Goal: Transaction & Acquisition: Purchase product/service

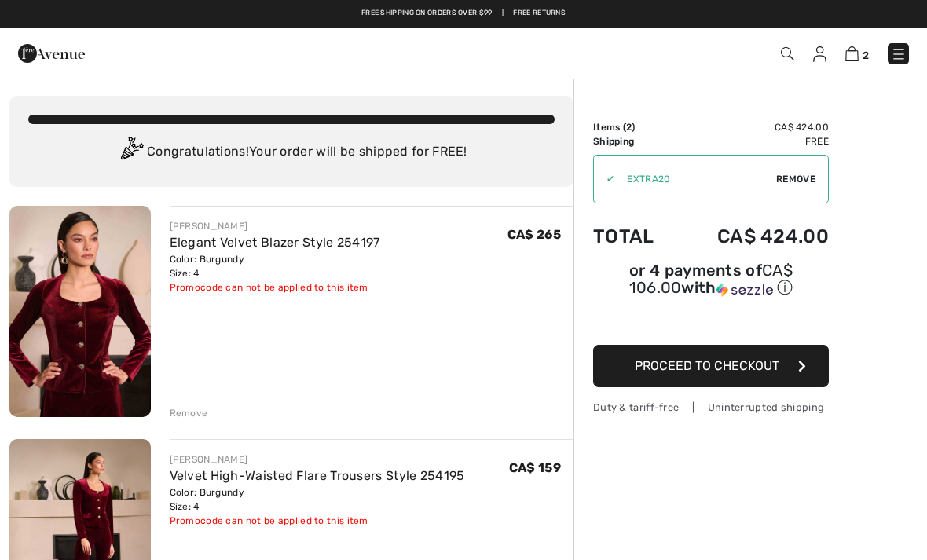
click at [797, 185] on span "Remove" at bounding box center [795, 179] width 39 height 14
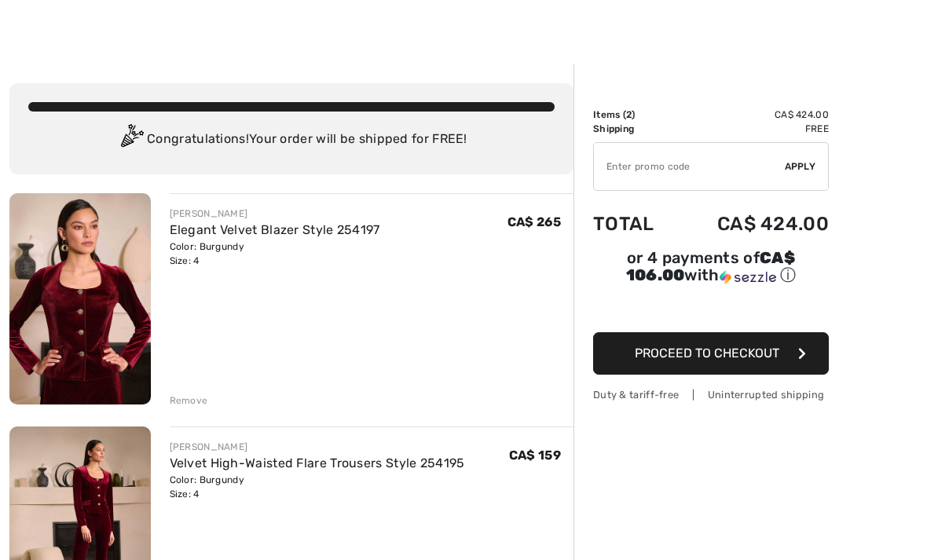
scroll to position [14, 0]
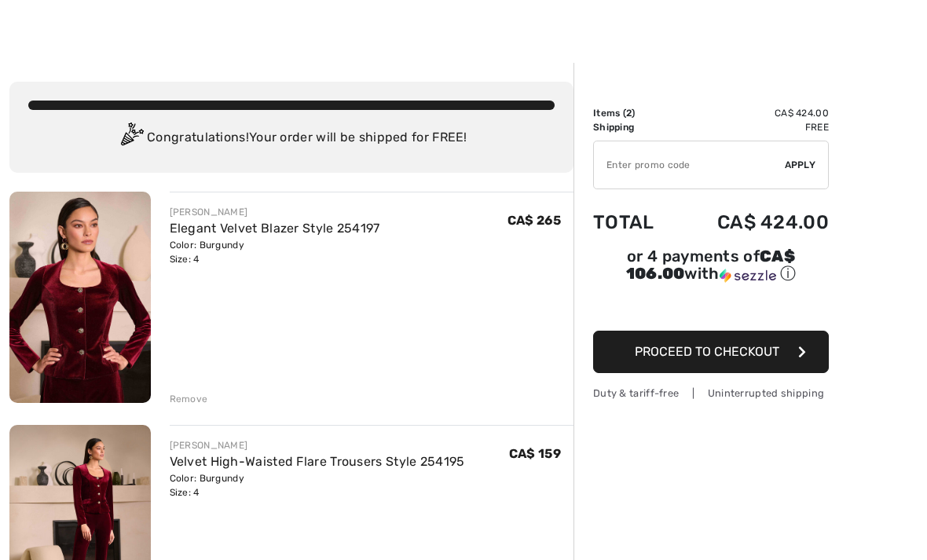
click at [685, 357] on span "Proceed to Checkout" at bounding box center [707, 351] width 145 height 15
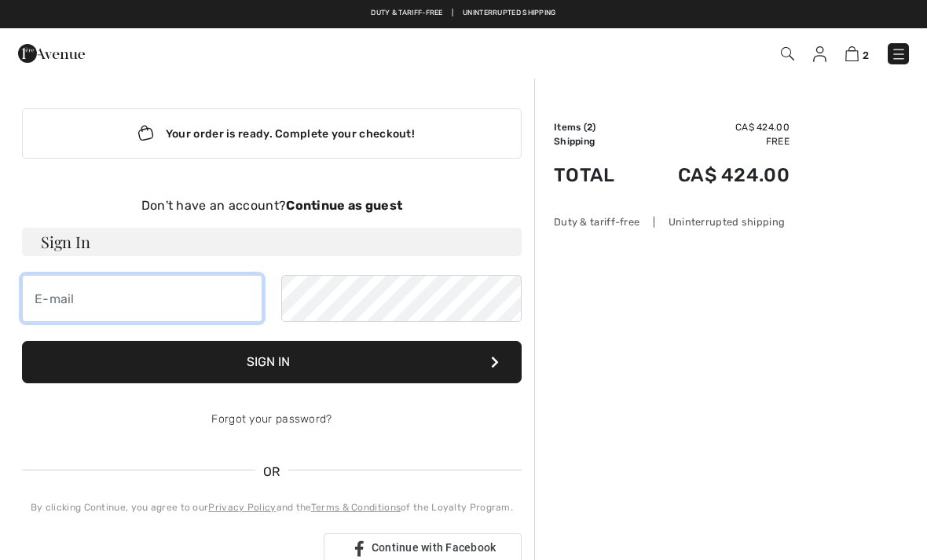
type input "[EMAIL_ADDRESS][DOMAIN_NAME]"
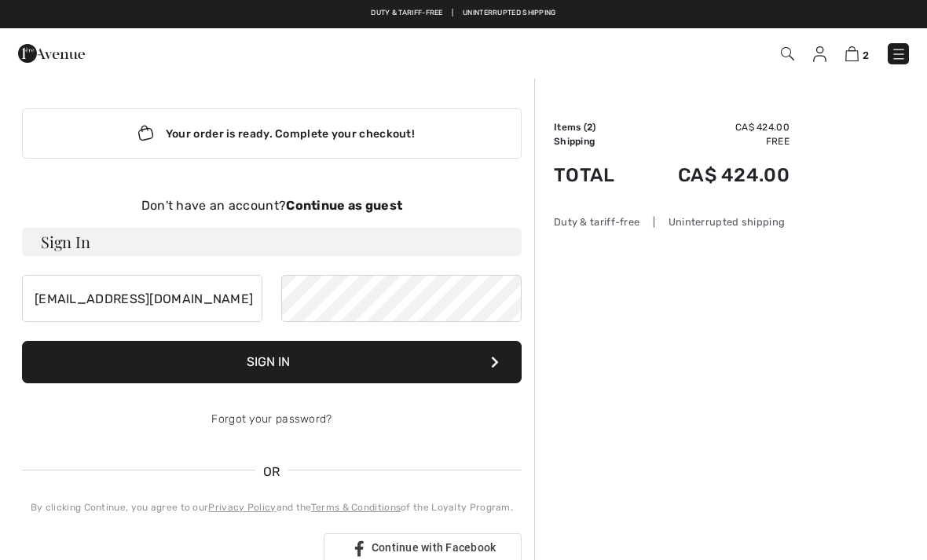
click at [272, 362] on button "Sign In" at bounding box center [272, 362] width 500 height 42
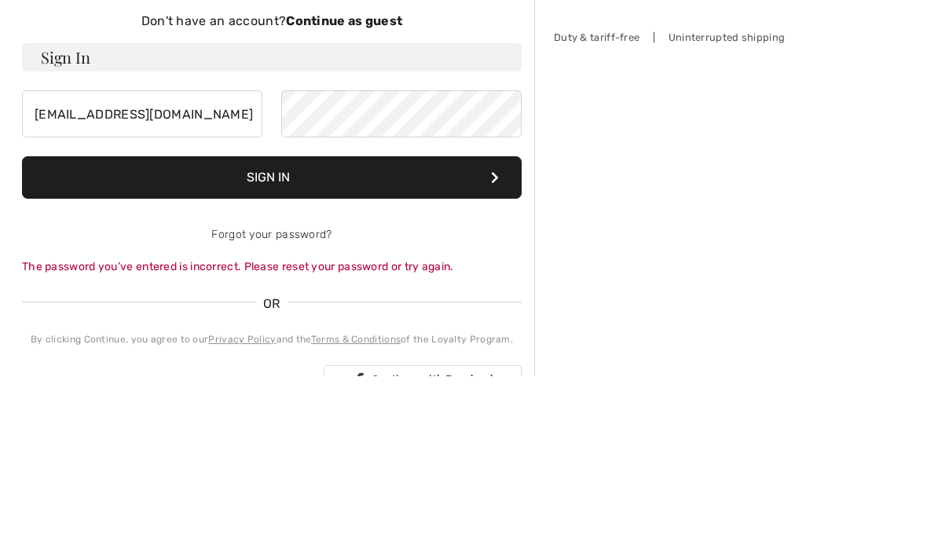
click at [301, 341] on button "Sign In" at bounding box center [272, 362] width 500 height 42
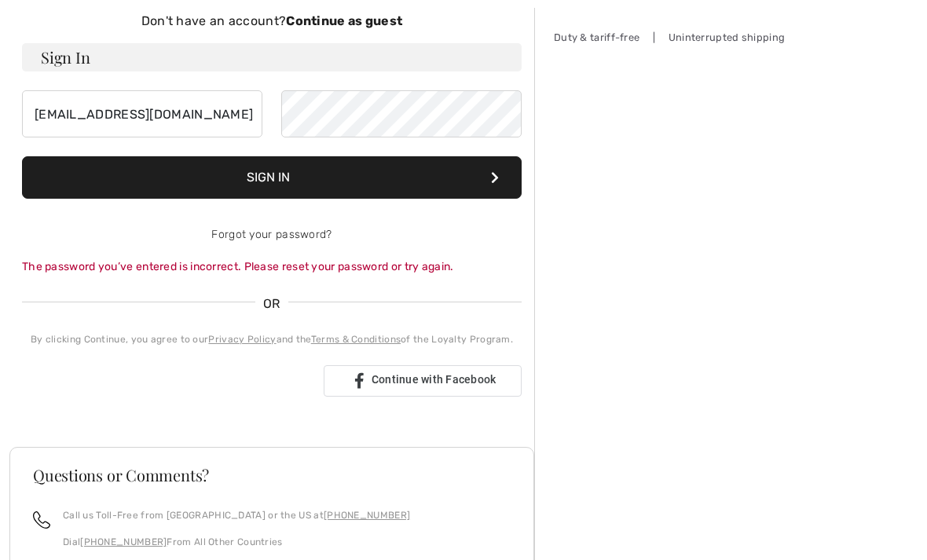
click at [213, 385] on div "Sign in with Google. Opens in new tab" at bounding box center [166, 381] width 289 height 35
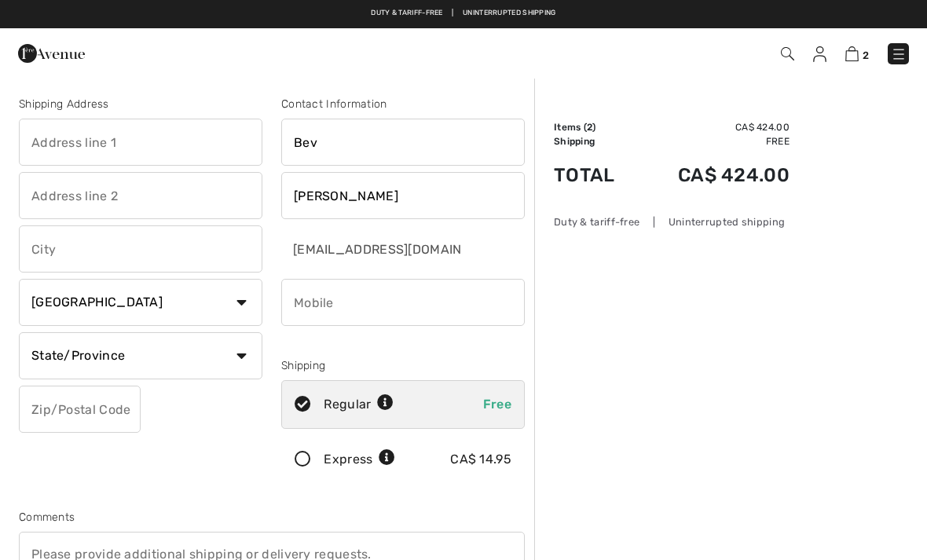
checkbox input "true"
click at [53, 141] on input "text" at bounding box center [141, 142] width 244 height 47
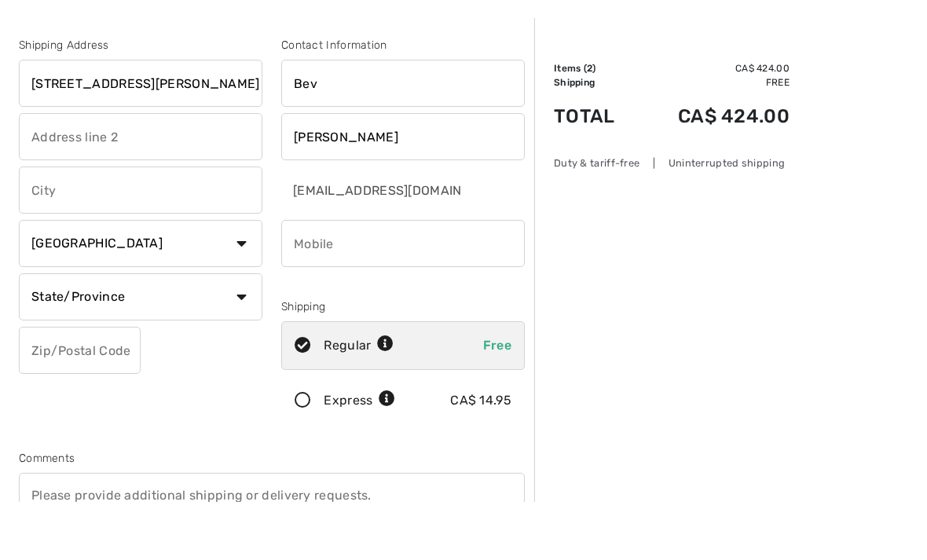
type input "306-4480 Chatterton Way"
click at [104, 225] on input "text" at bounding box center [141, 248] width 244 height 47
type input "Victoria"
click at [414, 225] on input "bevylou55@gmail.com" at bounding box center [372, 248] width 183 height 47
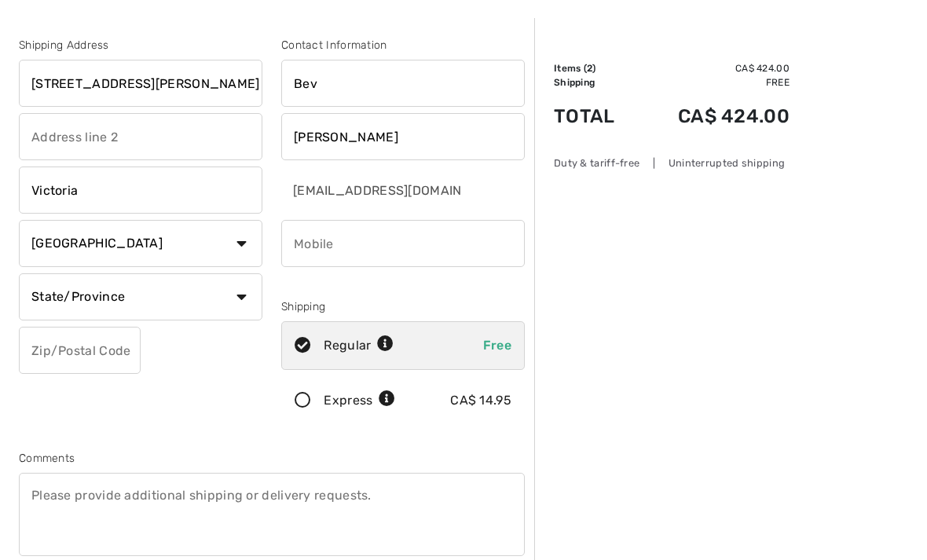
click at [327, 195] on input "bevylou55@gmail.com" at bounding box center [372, 190] width 183 height 47
click at [238, 291] on select "State/Province Alberta British Columbia Manitoba New Brunswick Newfoundland and…" at bounding box center [141, 296] width 244 height 47
select select "BC"
click at [61, 346] on input "text" at bounding box center [80, 350] width 122 height 47
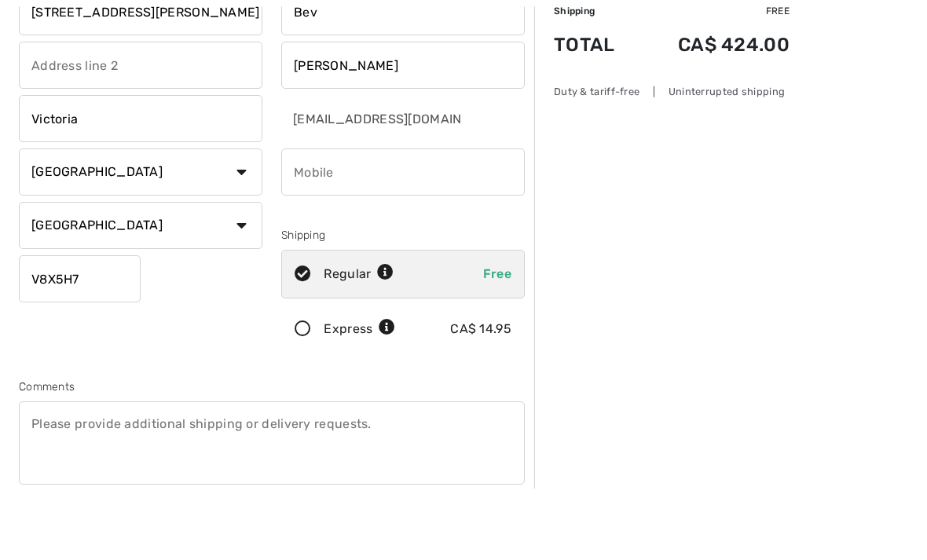
type input "V8X5H7"
click at [346, 221] on input "phone" at bounding box center [403, 244] width 244 height 47
click at [332, 167] on input "bevylou55@gmail.com" at bounding box center [372, 190] width 183 height 47
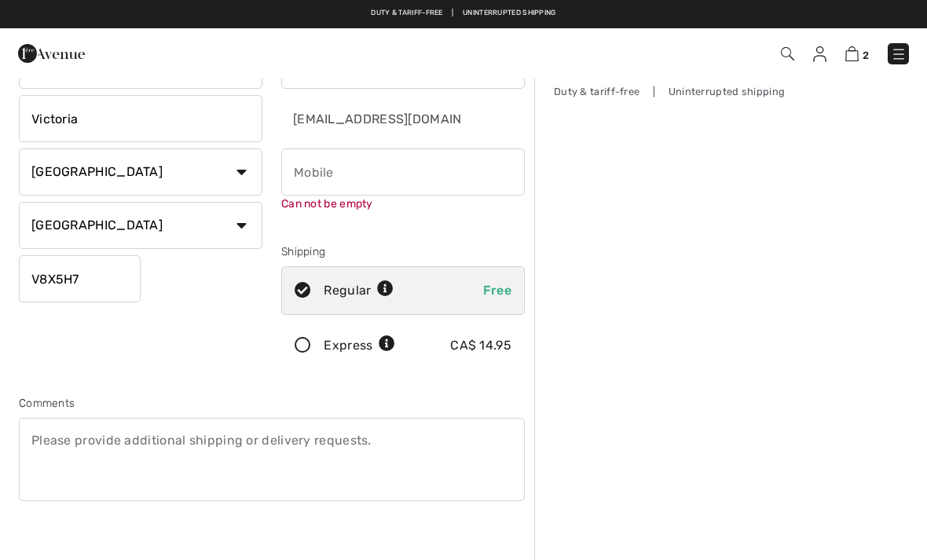
click at [355, 174] on input "phone" at bounding box center [403, 171] width 244 height 47
type input "("
type input "2509208965"
click at [331, 132] on input "bevylou55@gmail.com" at bounding box center [372, 118] width 183 height 47
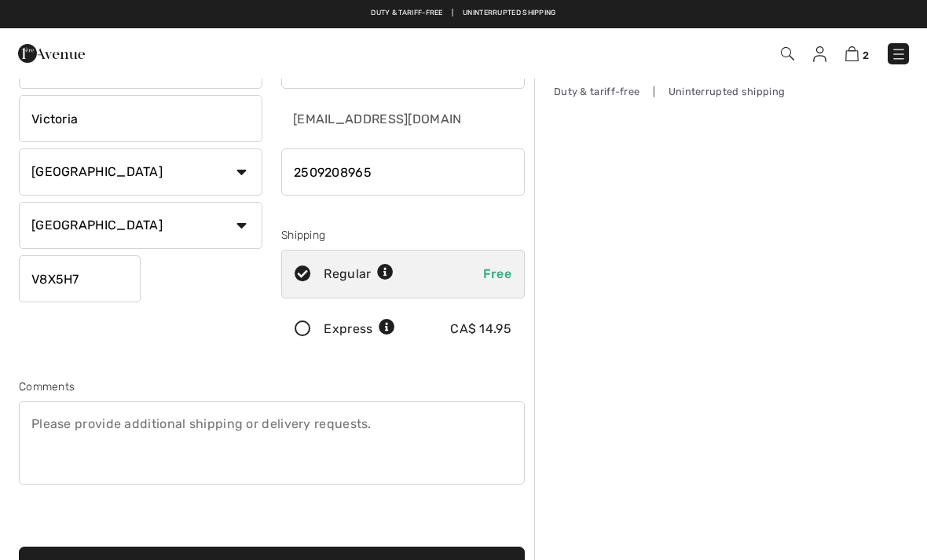
click at [338, 118] on input "bevylou55@gmail.com" at bounding box center [372, 118] width 183 height 47
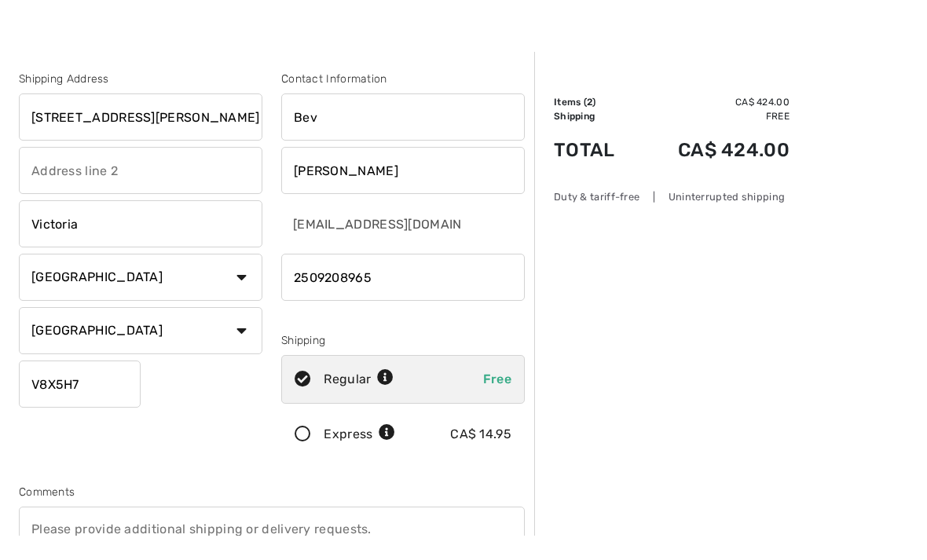
scroll to position [26, 0]
click at [447, 227] on input "bevylou55@gmail.com" at bounding box center [372, 223] width 183 height 47
click at [324, 222] on input "[EMAIL_ADDRESS][DOMAIN_NAME]" at bounding box center [372, 223] width 183 height 47
click at [323, 229] on input "[EMAIL_ADDRESS][DOMAIN_NAME]" at bounding box center [372, 223] width 183 height 47
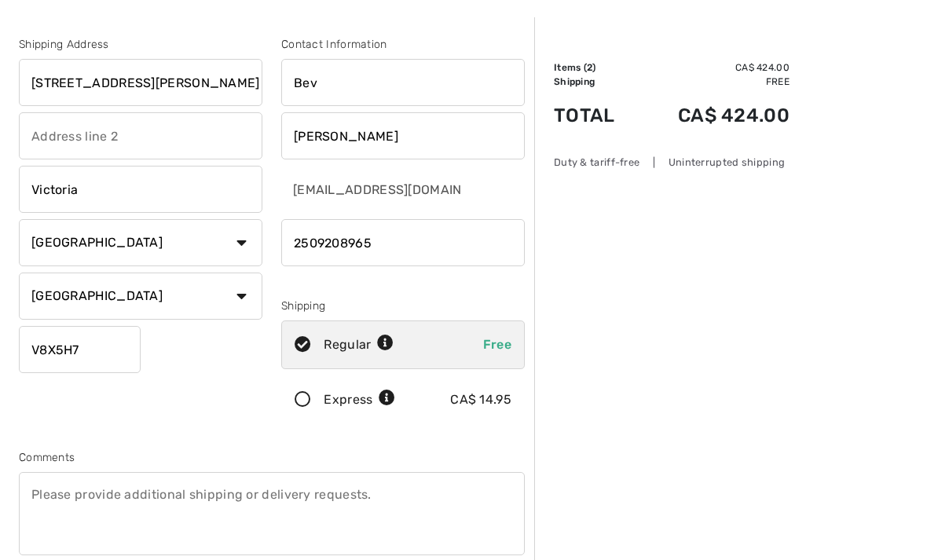
scroll to position [60, 0]
click at [332, 193] on input "[EMAIL_ADDRESS][DOMAIN_NAME]" at bounding box center [372, 189] width 183 height 47
click at [332, 200] on input "[EMAIL_ADDRESS][DOMAIN_NAME]" at bounding box center [372, 189] width 183 height 47
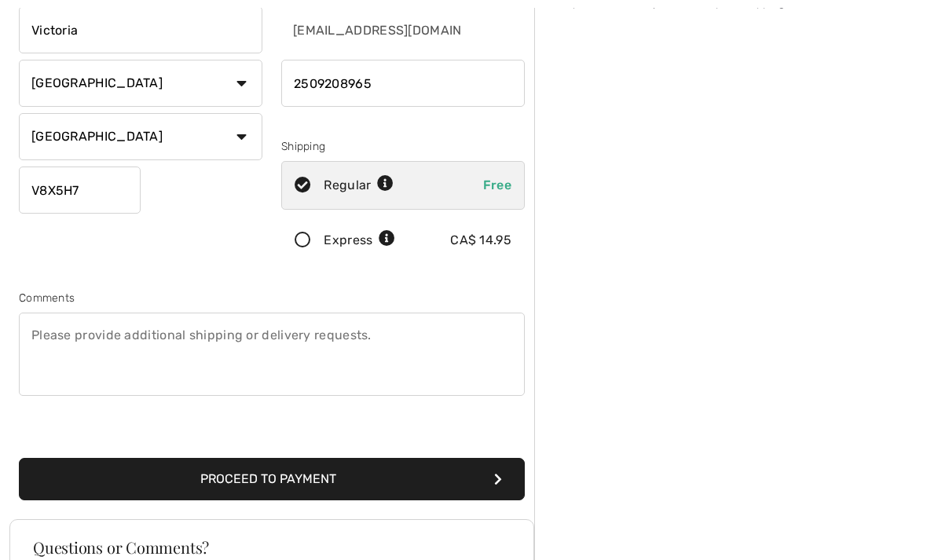
scroll to position [224, 0]
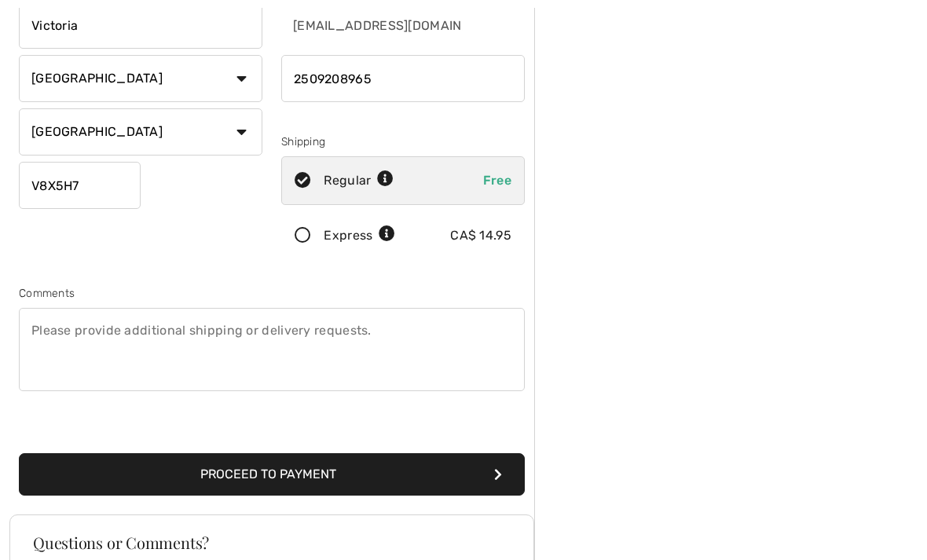
click at [402, 471] on button "Proceed to Payment" at bounding box center [272, 474] width 506 height 42
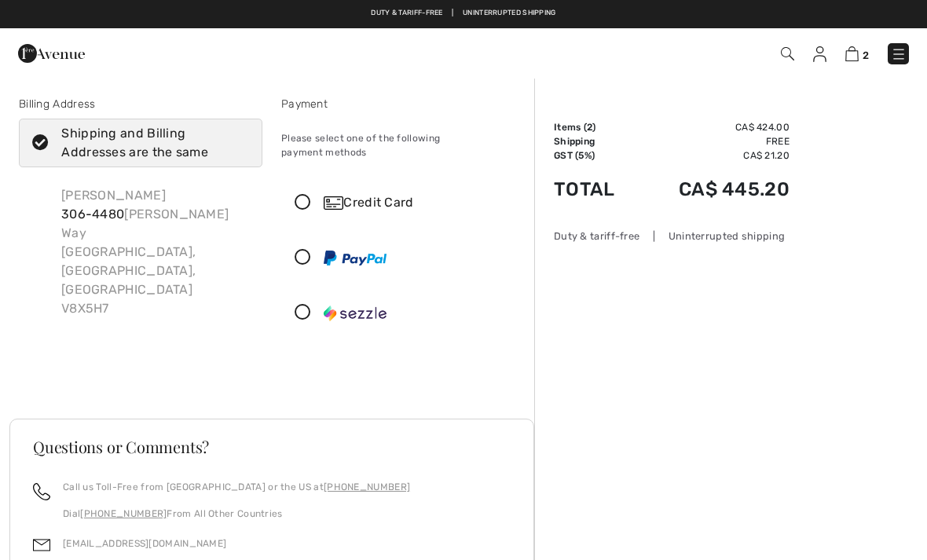
click at [176, 143] on div "Shipping and Billing Addresses are the same" at bounding box center [150, 143] width 178 height 38
click at [239, 143] on input "Shipping and Billing Addresses are the same" at bounding box center [244, 142] width 10 height 47
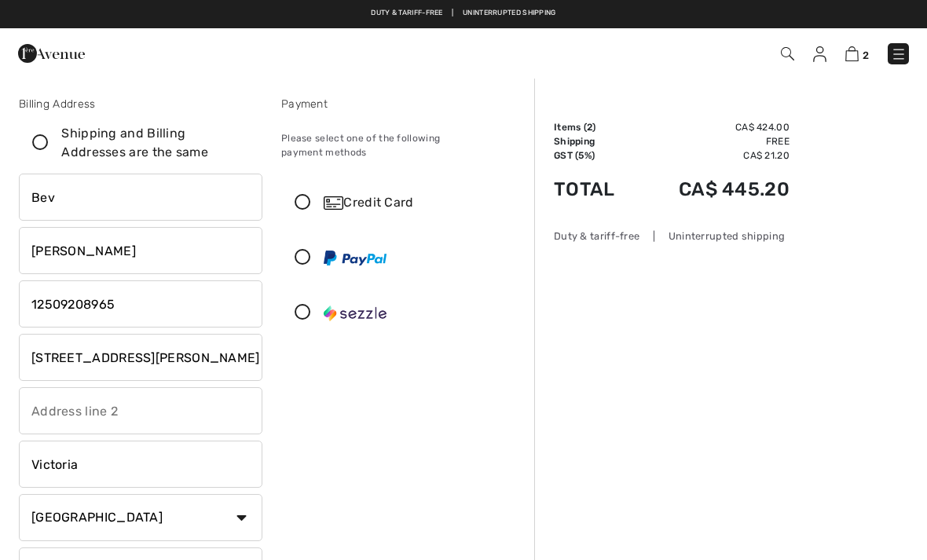
click at [51, 137] on icon at bounding box center [41, 143] width 42 height 16
click at [239, 137] on input "Shipping and Billing Addresses are the same" at bounding box center [244, 142] width 10 height 47
checkbox input "true"
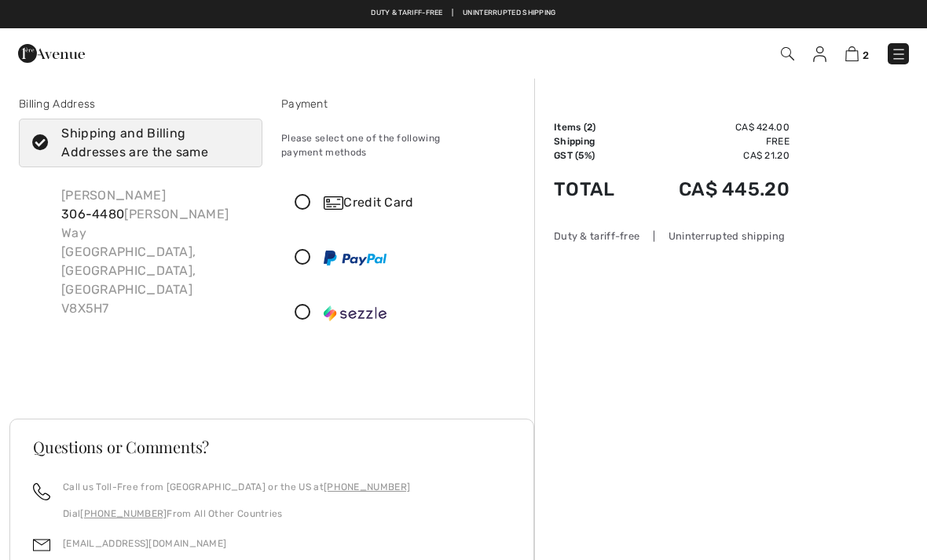
click at [303, 195] on icon at bounding box center [303, 203] width 42 height 16
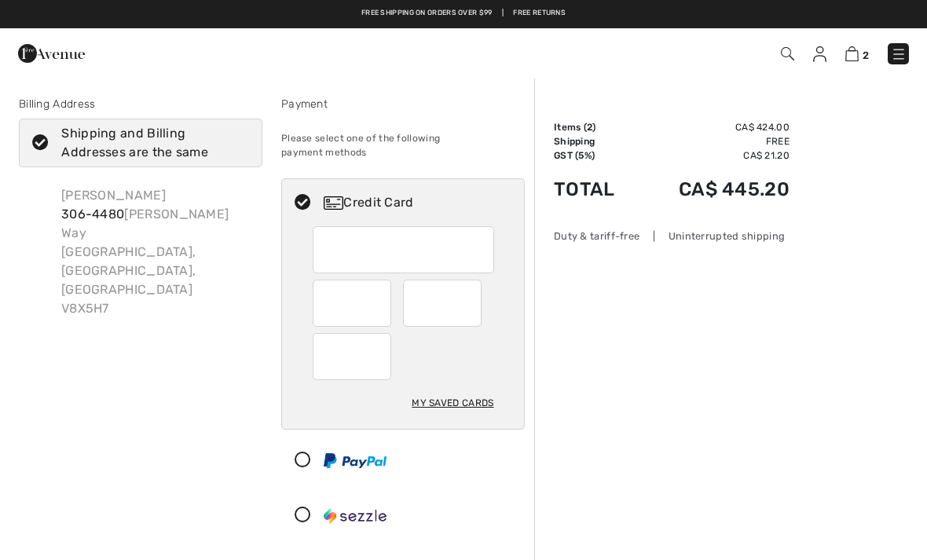
click at [857, 52] on img at bounding box center [851, 53] width 13 height 15
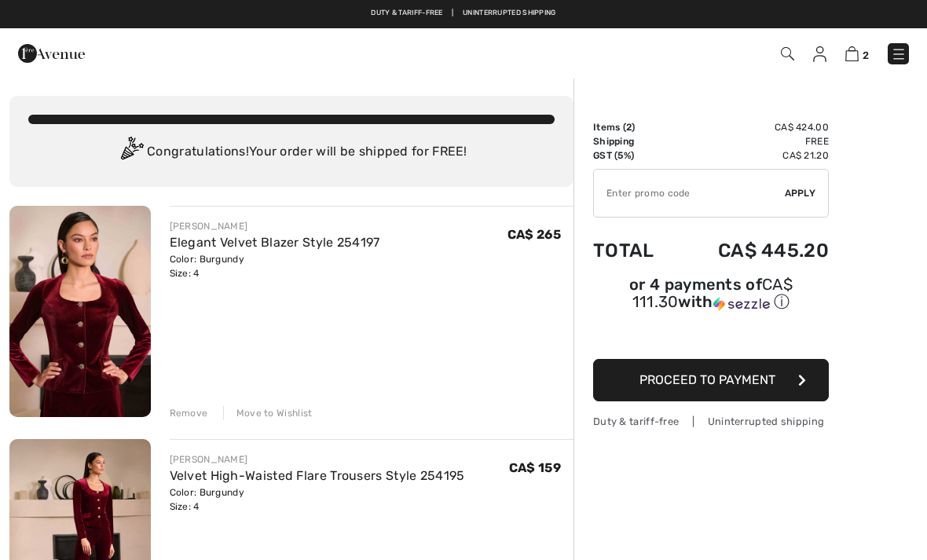
checkbox input "true"
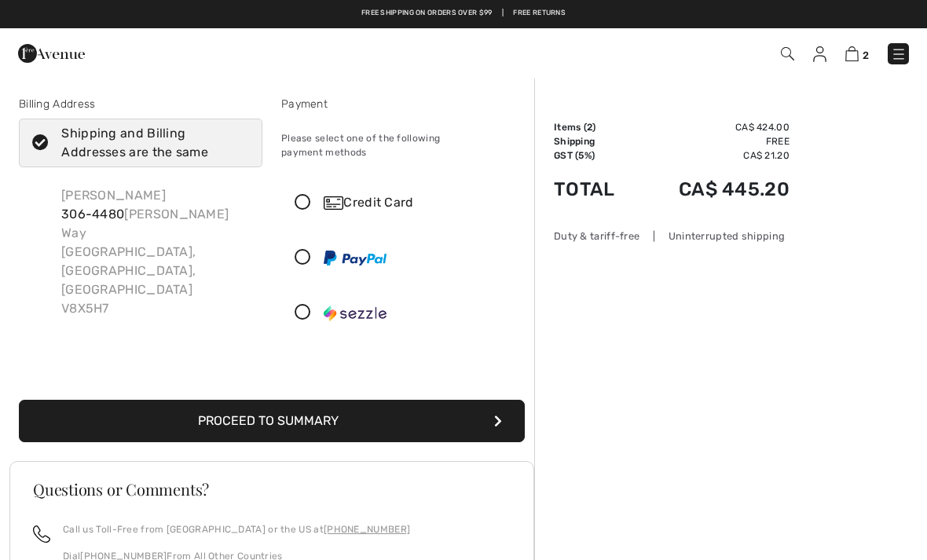
click at [307, 195] on icon at bounding box center [303, 203] width 42 height 16
radio input "true"
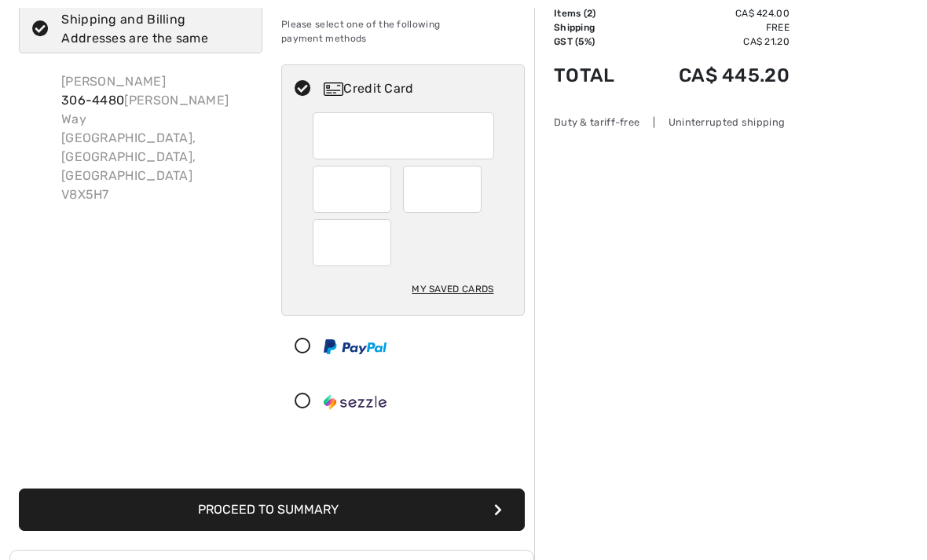
scroll to position [113, 0]
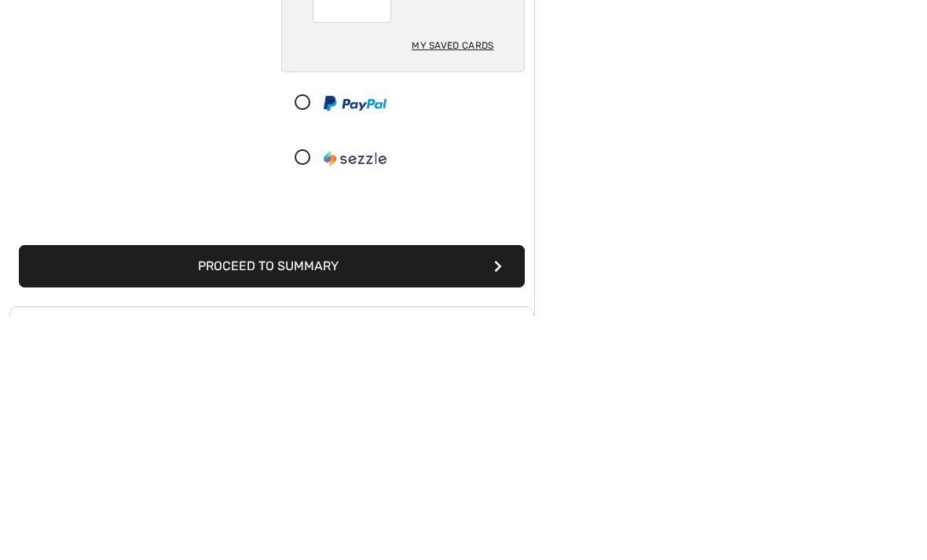
click at [464, 489] on button "Proceed to Summary" at bounding box center [272, 510] width 506 height 42
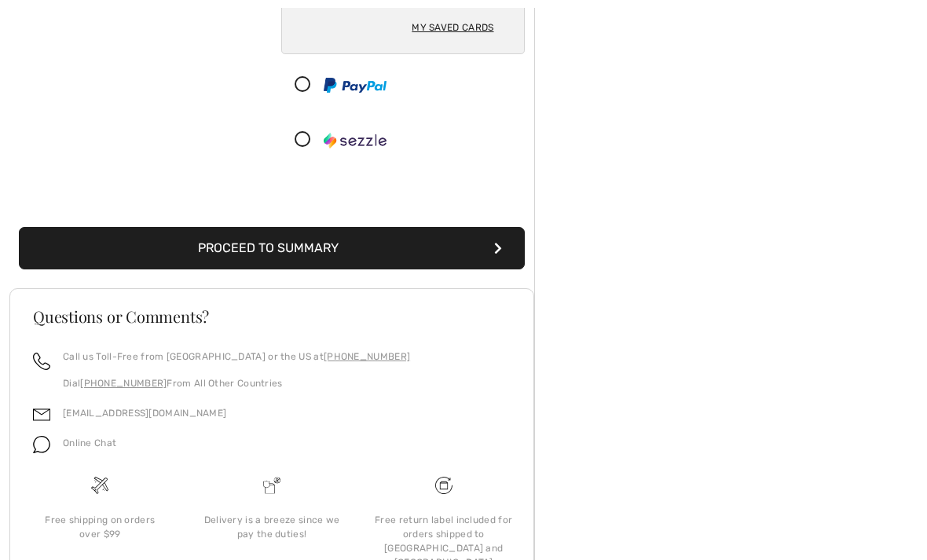
scroll to position [372, 0]
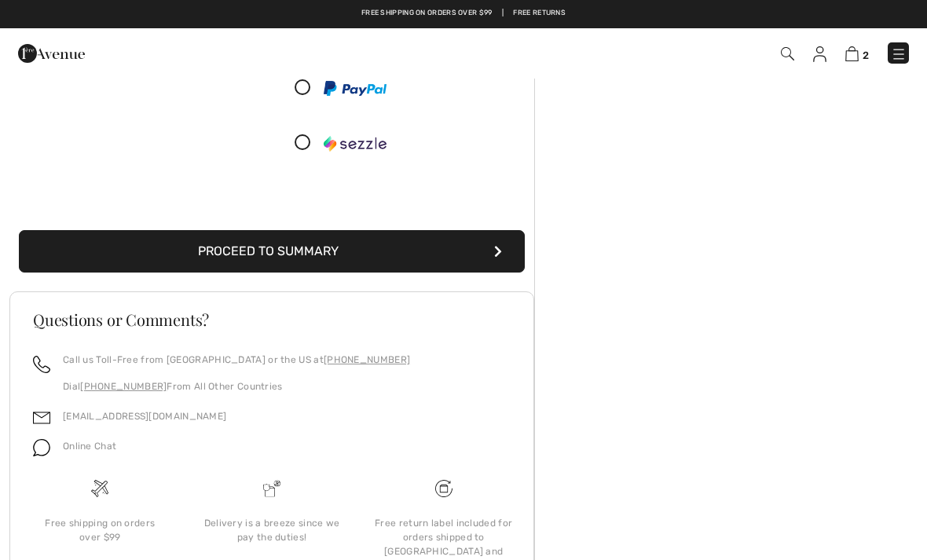
click at [505, 232] on button "Proceed to Summary" at bounding box center [272, 251] width 506 height 42
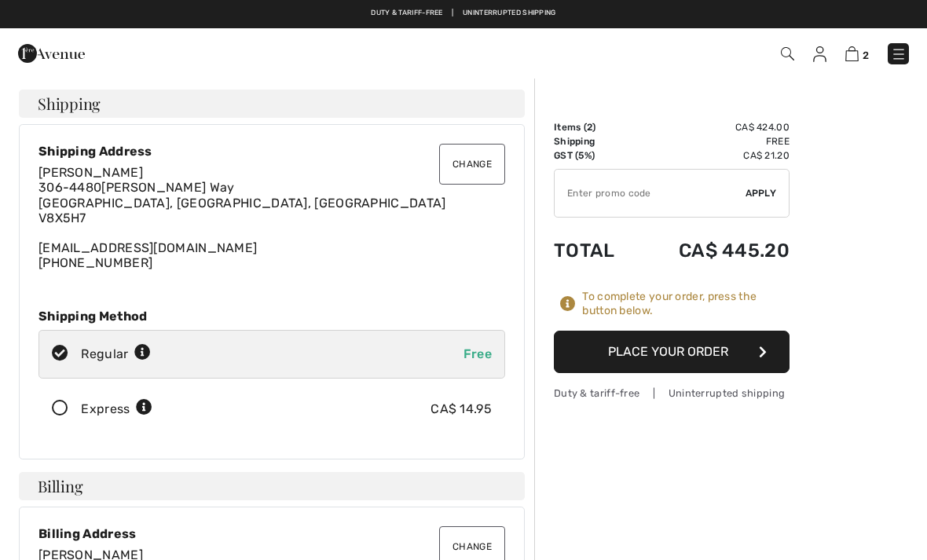
click at [722, 348] on button "Place Your Order" at bounding box center [672, 352] width 236 height 42
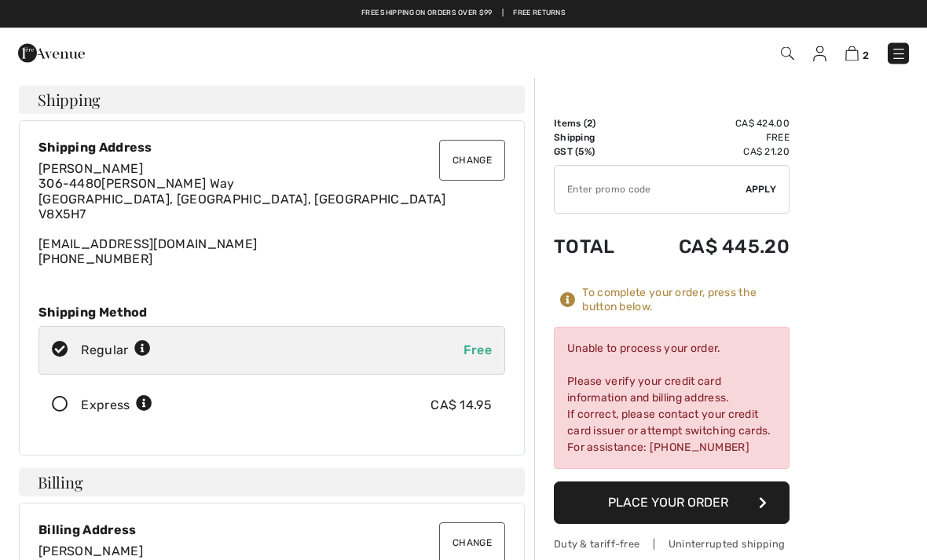
scroll to position [6, 0]
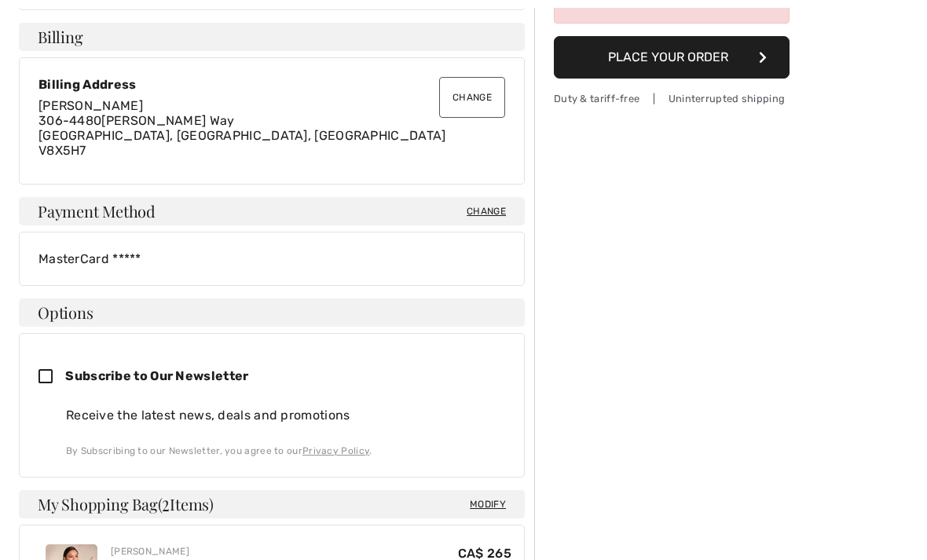
scroll to position [451, 0]
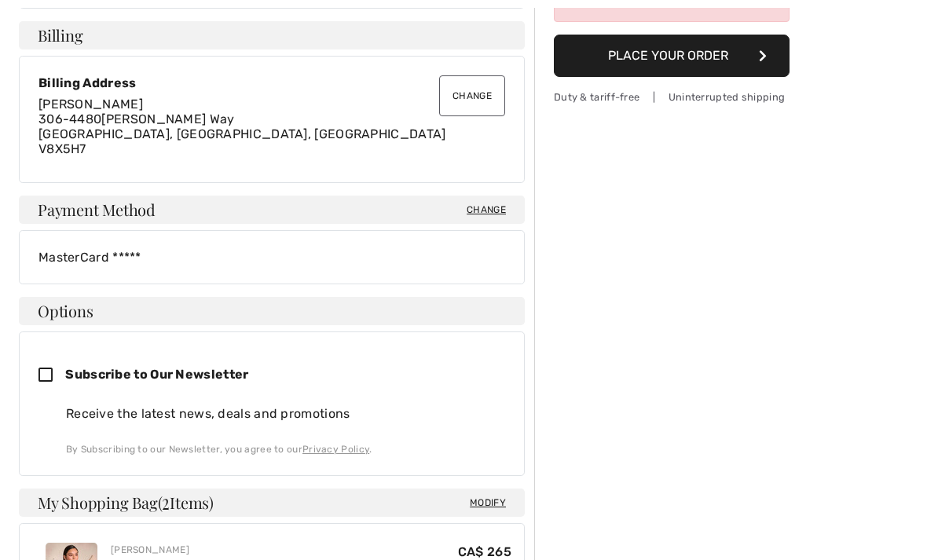
click at [123, 260] on div "MasterCard *****" at bounding box center [271, 257] width 467 height 15
click at [94, 265] on div "MasterCard *****" at bounding box center [272, 257] width 506 height 54
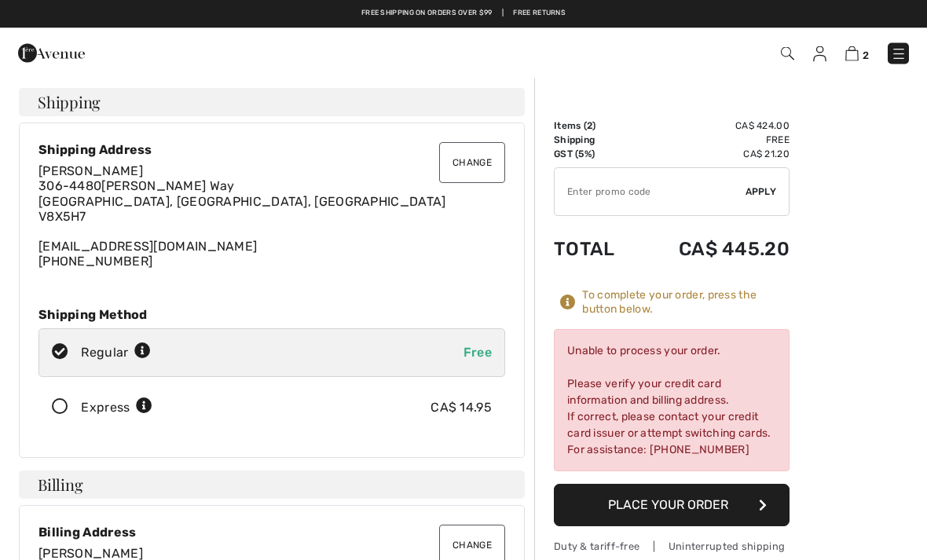
scroll to position [0, 0]
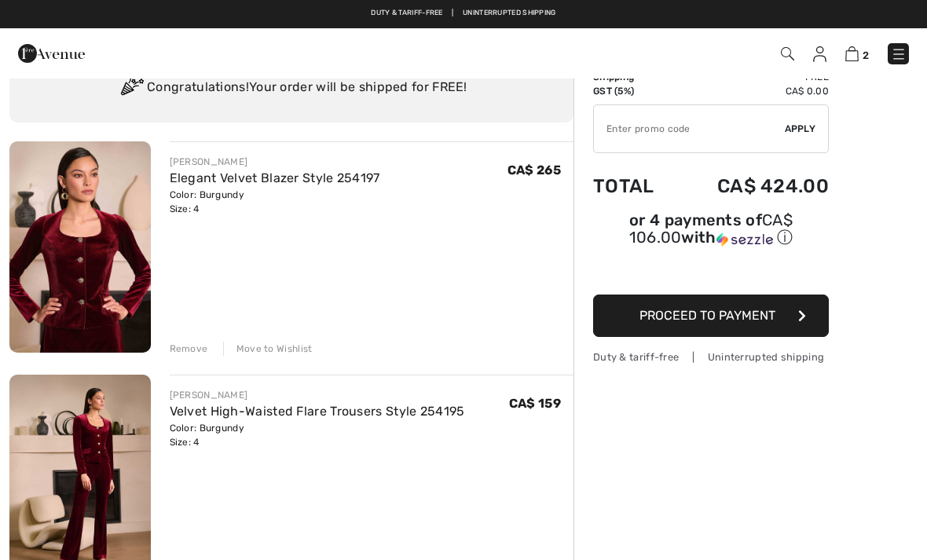
click at [760, 320] on span "Proceed to Payment" at bounding box center [708, 315] width 136 height 15
click at [749, 317] on span "Proceed to Payment" at bounding box center [708, 315] width 136 height 15
click at [810, 325] on button "Proceed to Payment" at bounding box center [711, 316] width 236 height 42
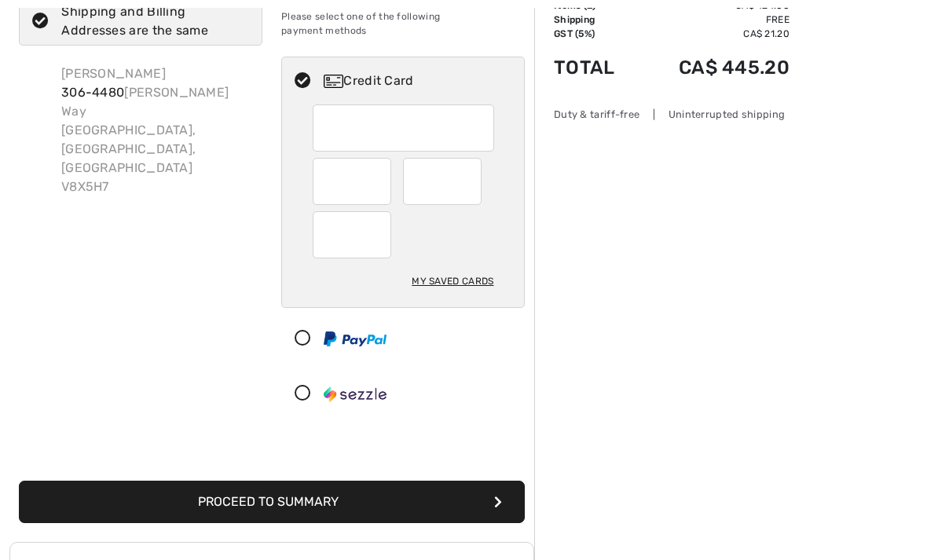
scroll to position [121, 0]
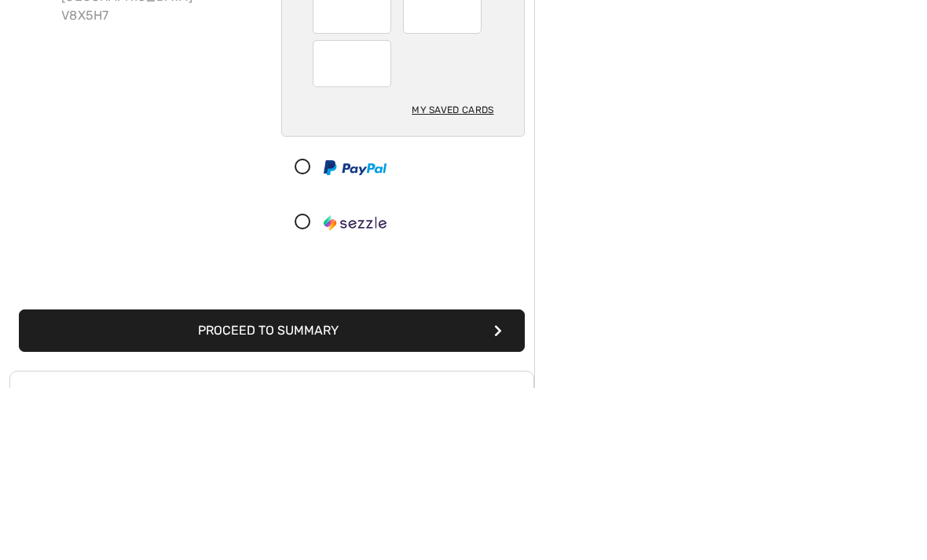
click at [459, 269] on div "My Saved Cards" at bounding box center [453, 282] width 82 height 27
radio input "true"
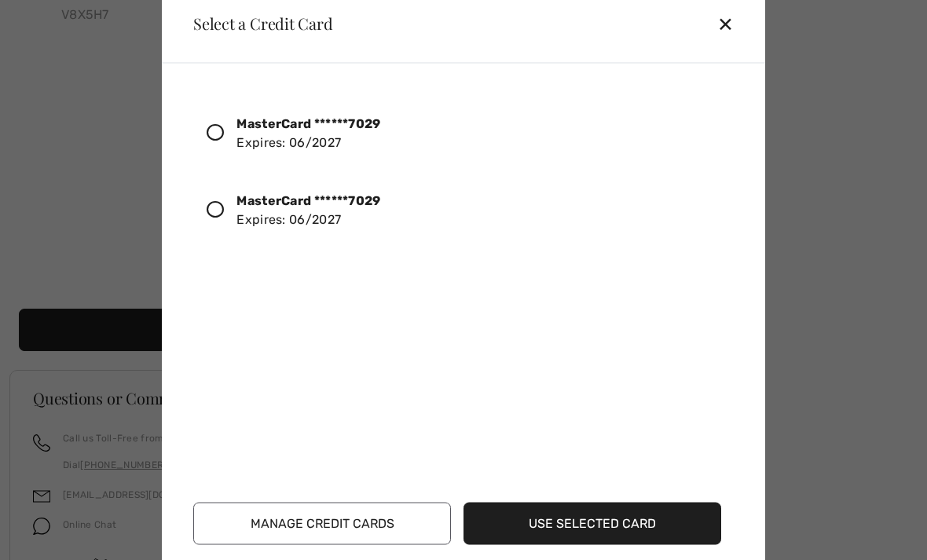
click at [217, 141] on icon at bounding box center [215, 131] width 17 height 17
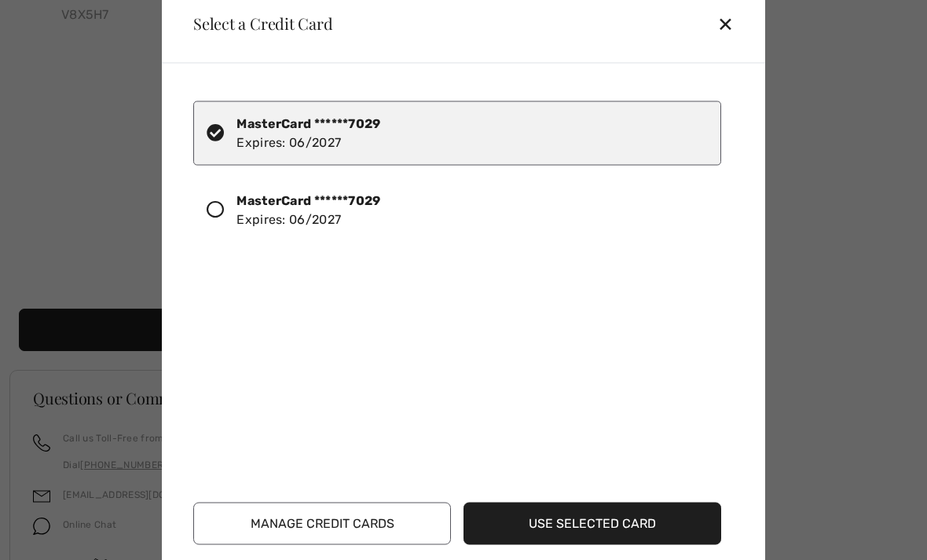
click at [612, 544] on button "Use Selected Card" at bounding box center [593, 523] width 258 height 42
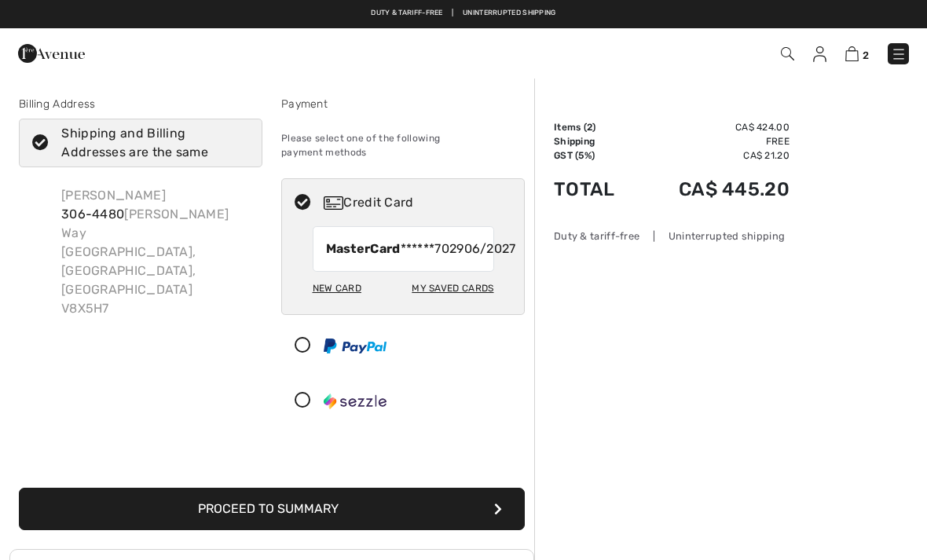
checkbox input "true"
click at [482, 511] on button "Proceed to Summary" at bounding box center [272, 509] width 506 height 42
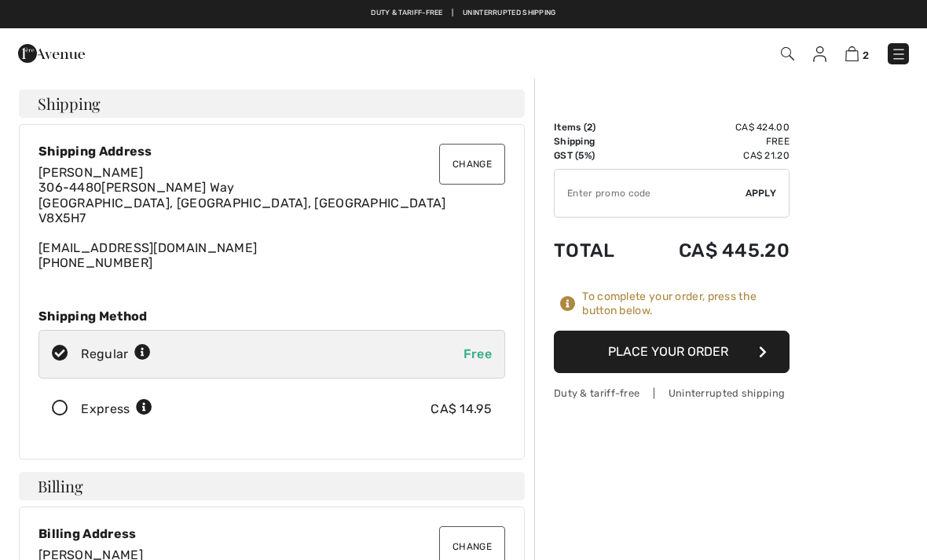
click at [696, 346] on button "Place Your Order" at bounding box center [672, 352] width 236 height 42
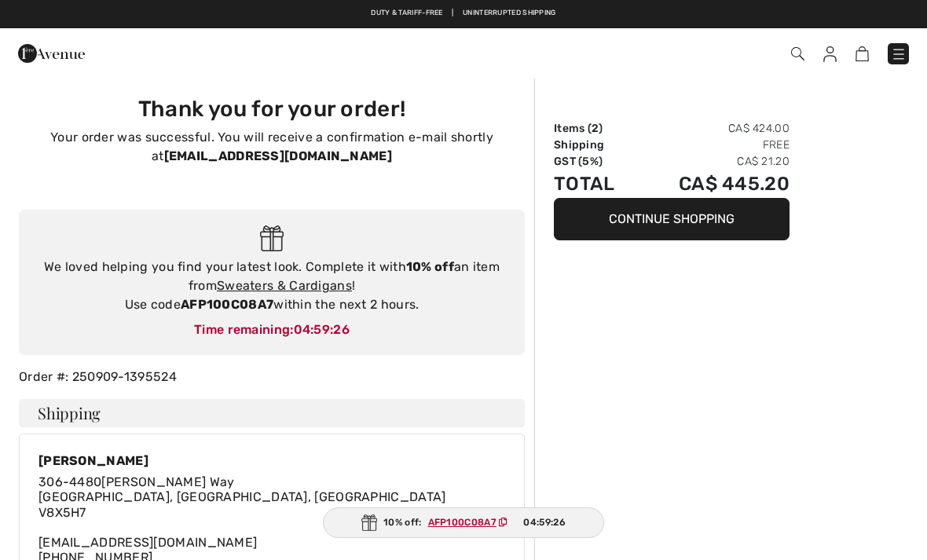
checkbox input "true"
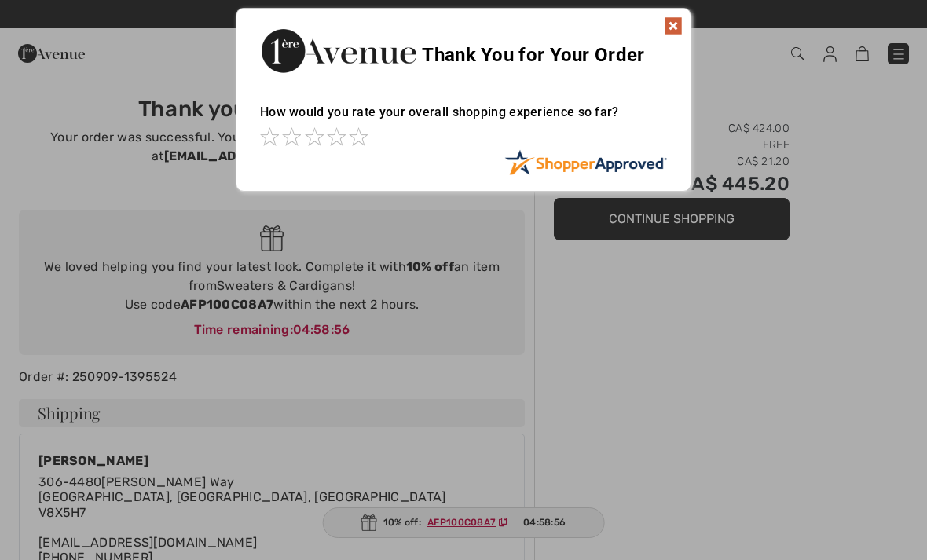
click at [677, 220] on div at bounding box center [463, 280] width 927 height 560
click at [726, 220] on div at bounding box center [463, 280] width 927 height 560
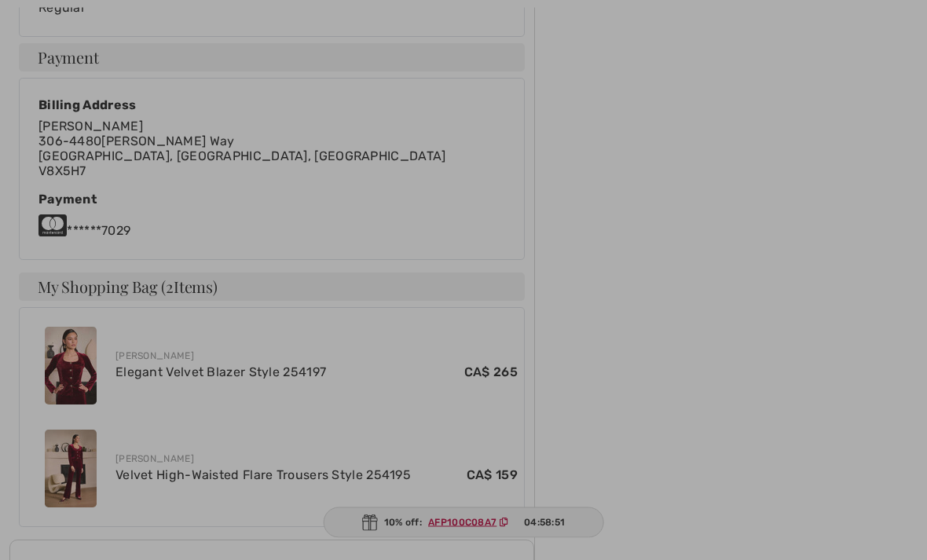
scroll to position [633, 0]
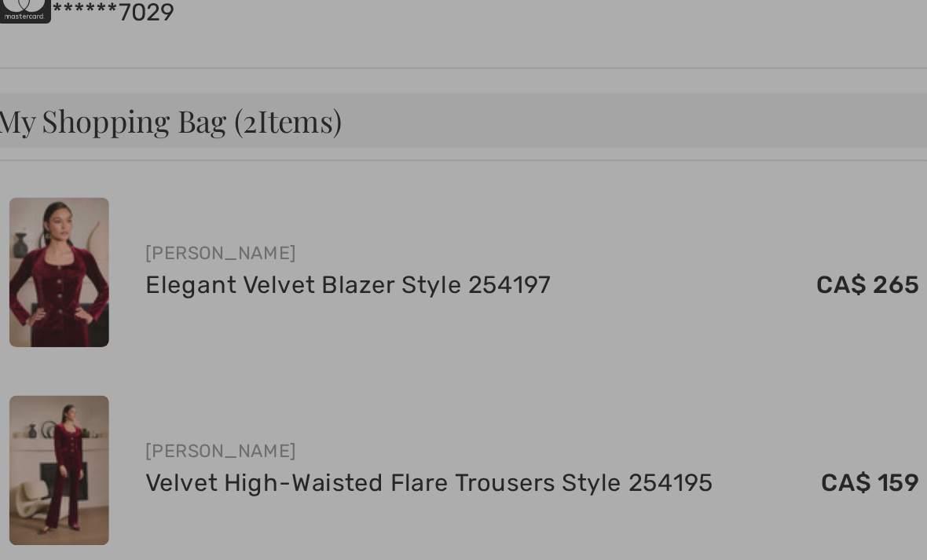
click at [38, 156] on div at bounding box center [463, 280] width 927 height 560
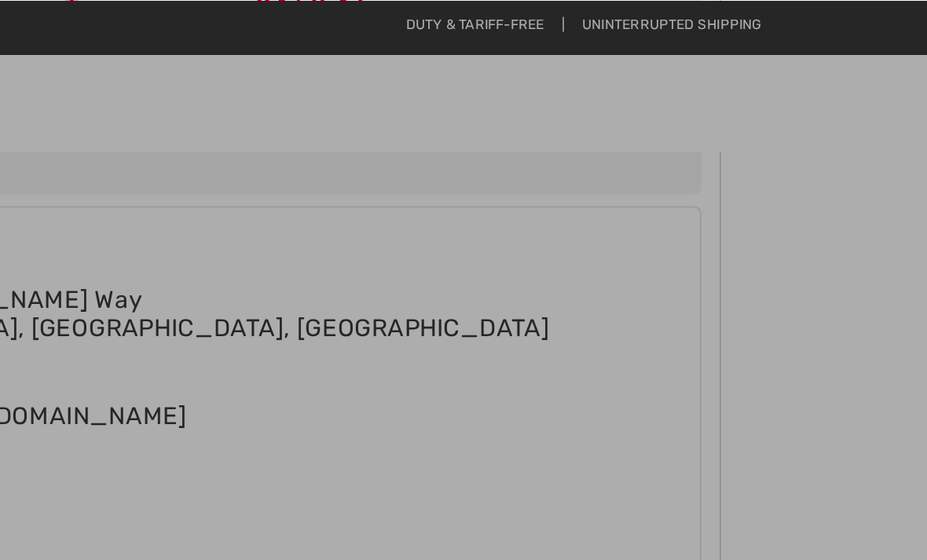
scroll to position [321, 0]
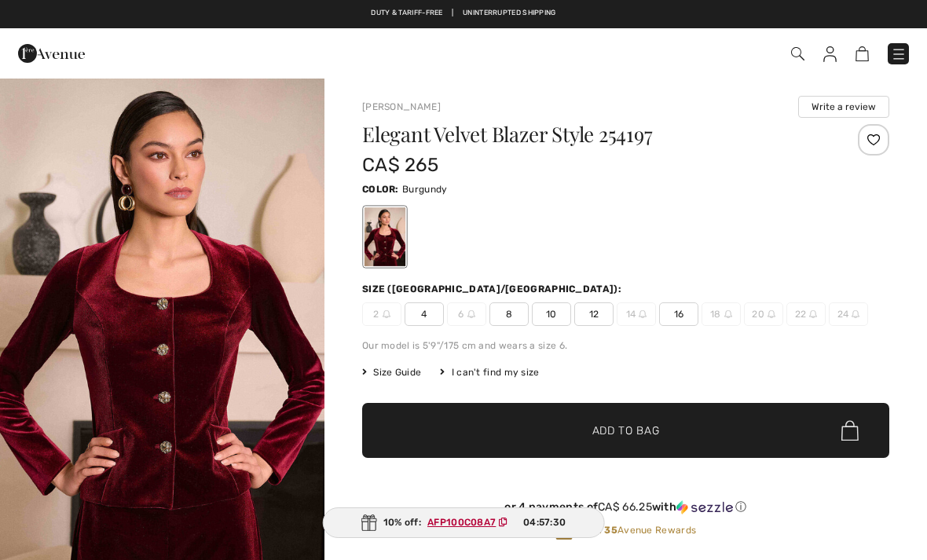
checkbox input "true"
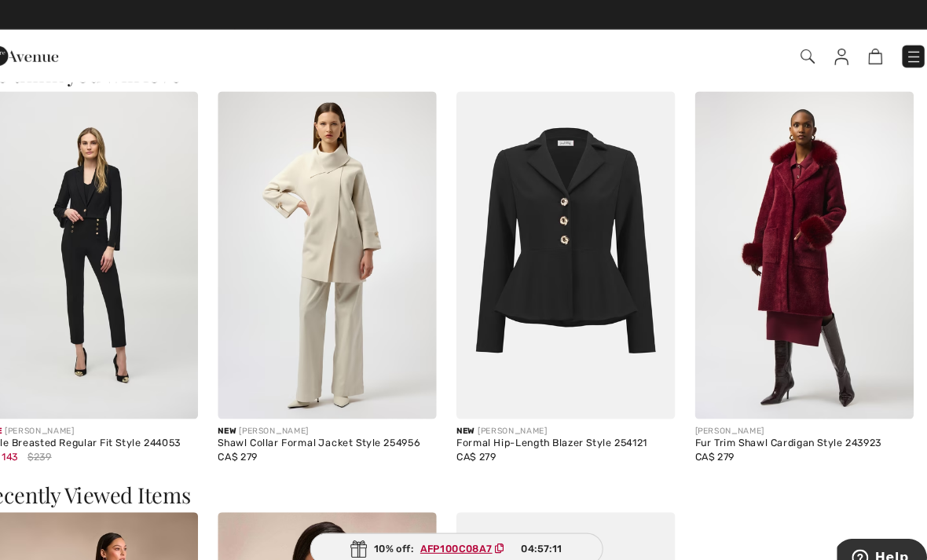
scroll to position [1861, 0]
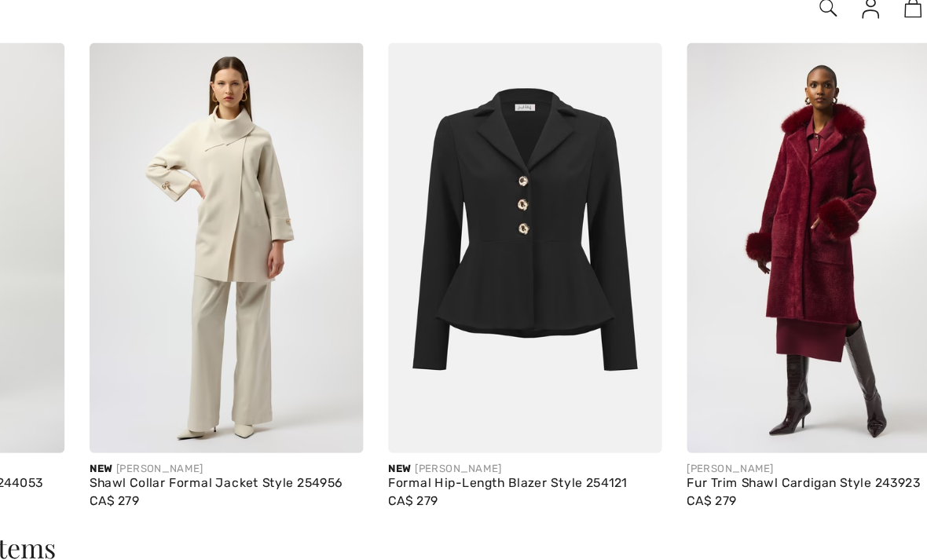
click at [464, 233] on img at bounding box center [568, 236] width 208 height 313
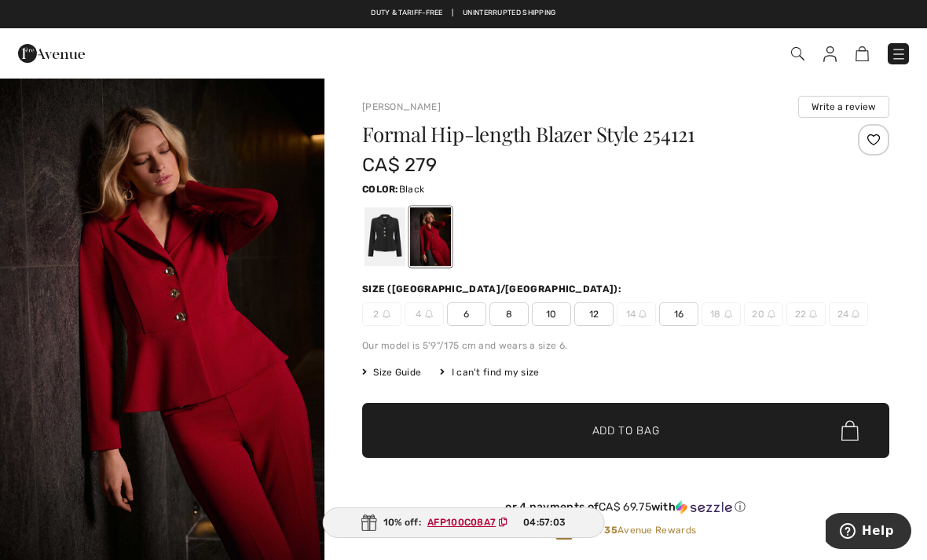
click at [397, 233] on div at bounding box center [385, 236] width 41 height 59
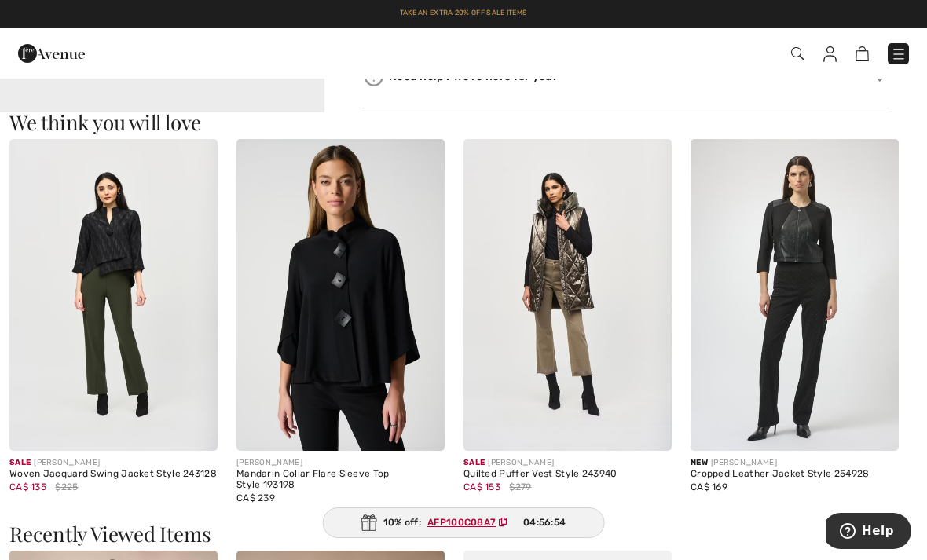
scroll to position [1471, 0]
